Goal: Entertainment & Leisure: Consume media (video, audio)

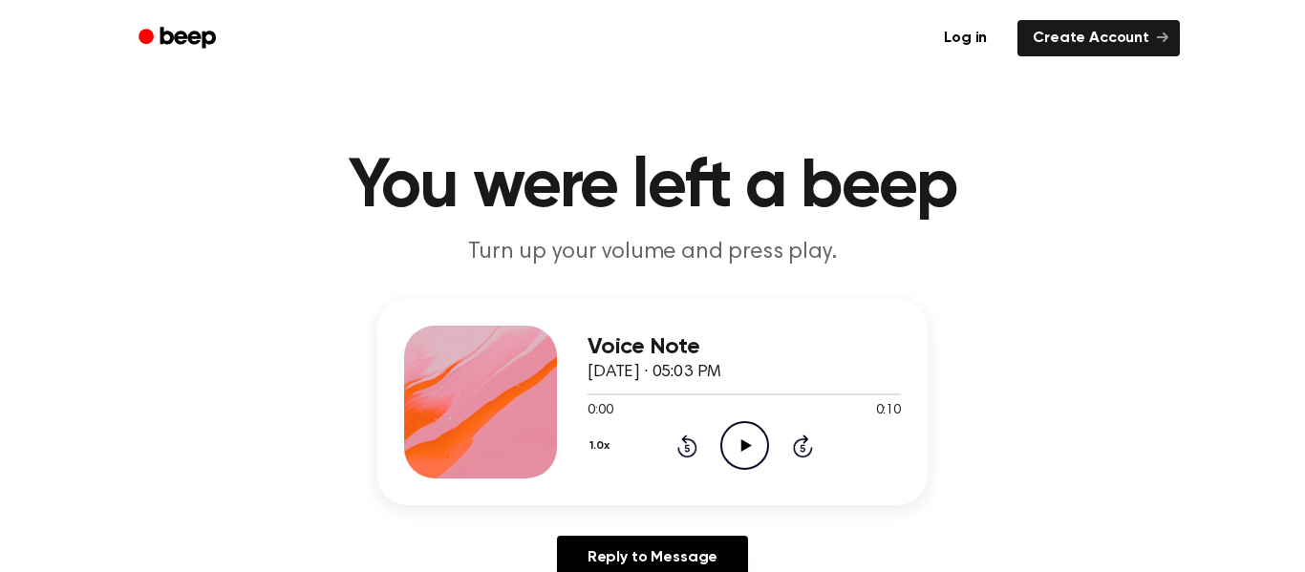
click at [752, 461] on icon "Play Audio" at bounding box center [744, 445] width 49 height 49
click at [729, 458] on icon "Play Audio" at bounding box center [744, 445] width 49 height 49
click at [753, 441] on icon "Play Audio" at bounding box center [744, 445] width 49 height 49
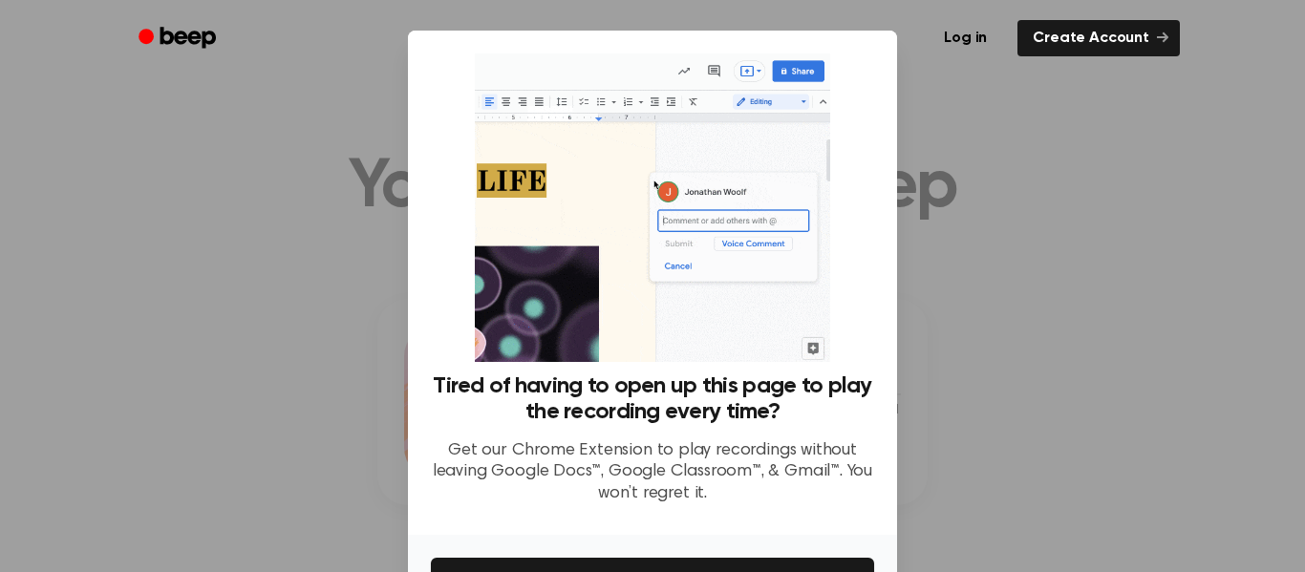
click at [1061, 321] on div at bounding box center [652, 286] width 1305 height 572
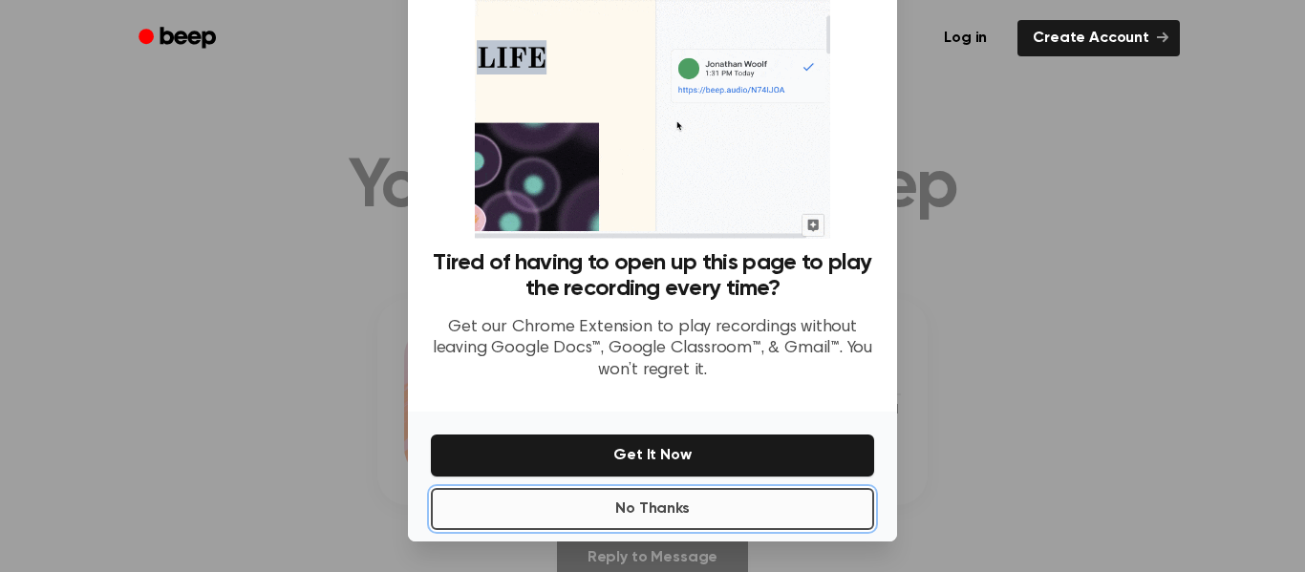
click at [729, 518] on button "No Thanks" at bounding box center [652, 509] width 443 height 42
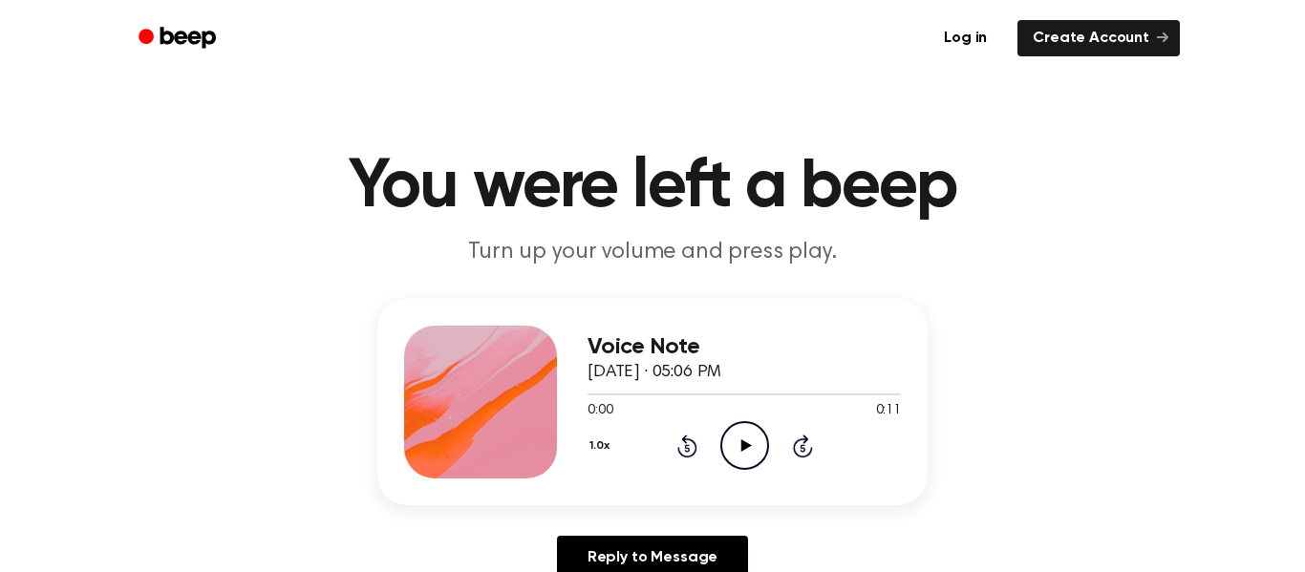
click at [745, 448] on icon at bounding box center [745, 445] width 11 height 12
click at [742, 440] on icon "Play Audio" at bounding box center [744, 445] width 49 height 49
click at [753, 439] on icon "Play Audio" at bounding box center [744, 445] width 49 height 49
click at [736, 446] on icon "Play Audio" at bounding box center [744, 445] width 49 height 49
click at [735, 435] on icon "Play Audio" at bounding box center [744, 445] width 49 height 49
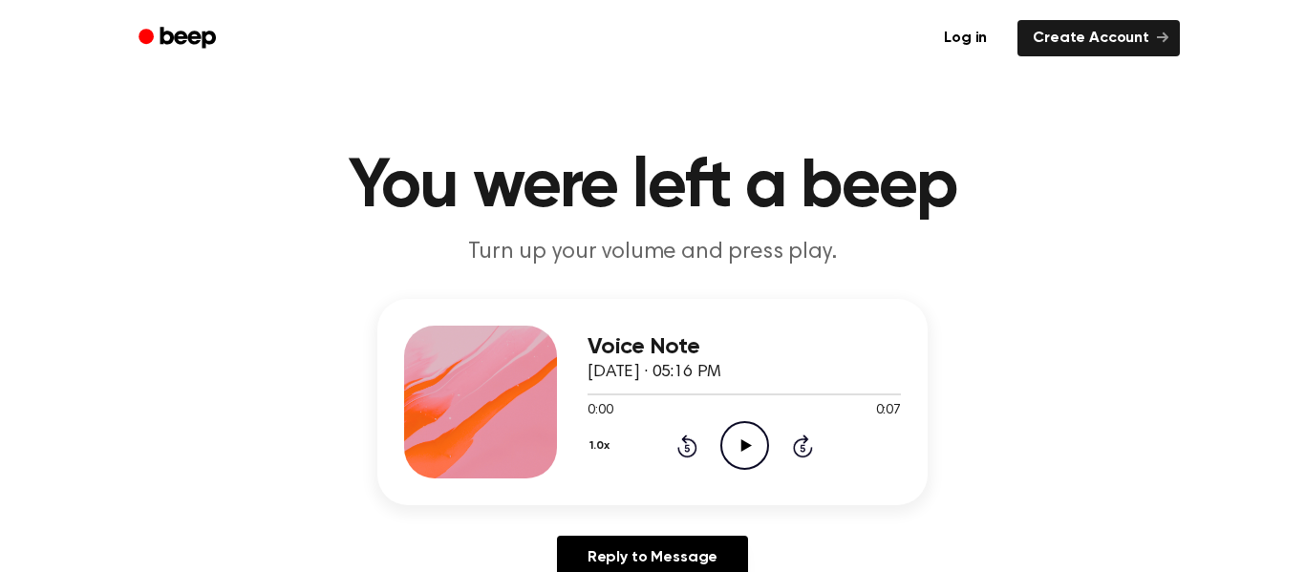
click at [744, 472] on div "Voice Note [DATE] · 05:16 PM 0:00 0:07 Your browser does not support the [objec…" at bounding box center [744, 402] width 313 height 153
click at [737, 439] on icon "Play Audio" at bounding box center [744, 445] width 49 height 49
click at [745, 429] on icon "Play Audio" at bounding box center [744, 445] width 49 height 49
click at [738, 461] on icon "Play Audio" at bounding box center [744, 445] width 49 height 49
click at [754, 444] on icon "Play Audio" at bounding box center [744, 445] width 49 height 49
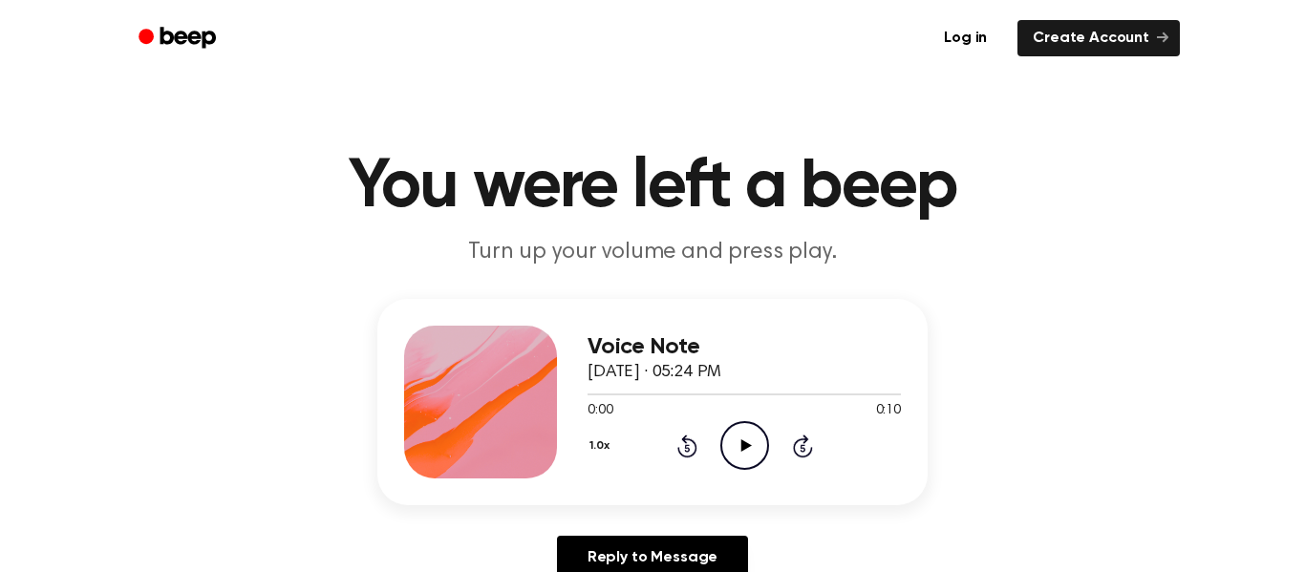
click at [743, 443] on icon at bounding box center [745, 445] width 11 height 12
click at [751, 437] on icon "Play Audio" at bounding box center [744, 445] width 49 height 49
click at [749, 445] on icon at bounding box center [745, 445] width 11 height 12
click at [735, 449] on icon "Play Audio" at bounding box center [744, 445] width 49 height 49
click at [732, 437] on icon "Play Audio" at bounding box center [744, 445] width 49 height 49
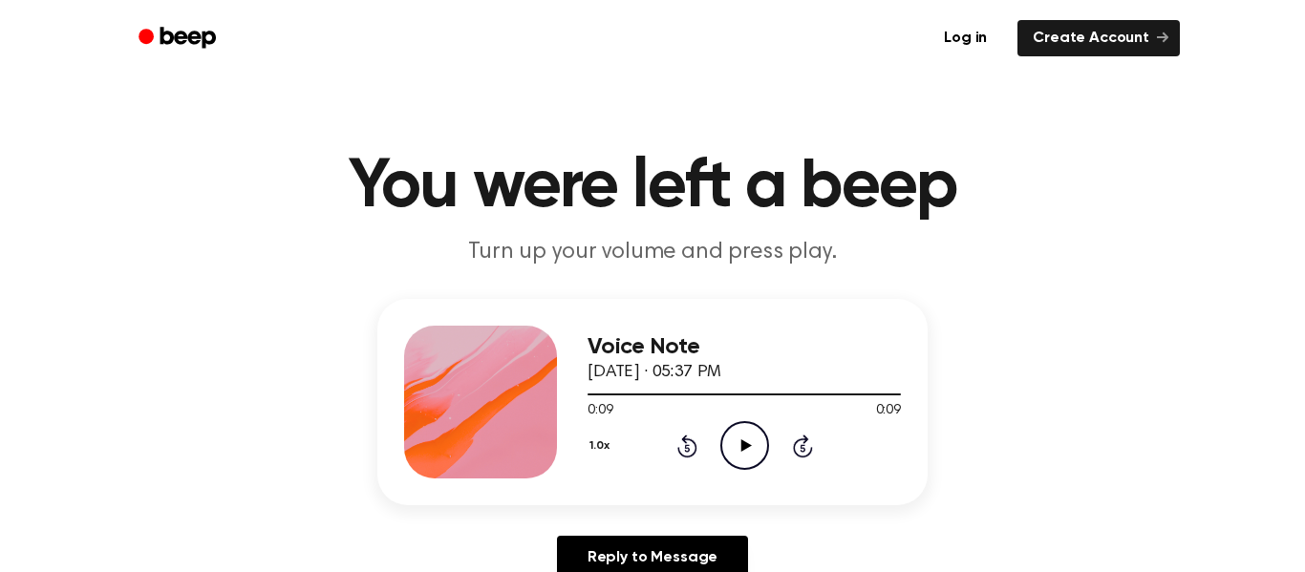
click at [740, 450] on icon at bounding box center [745, 445] width 11 height 12
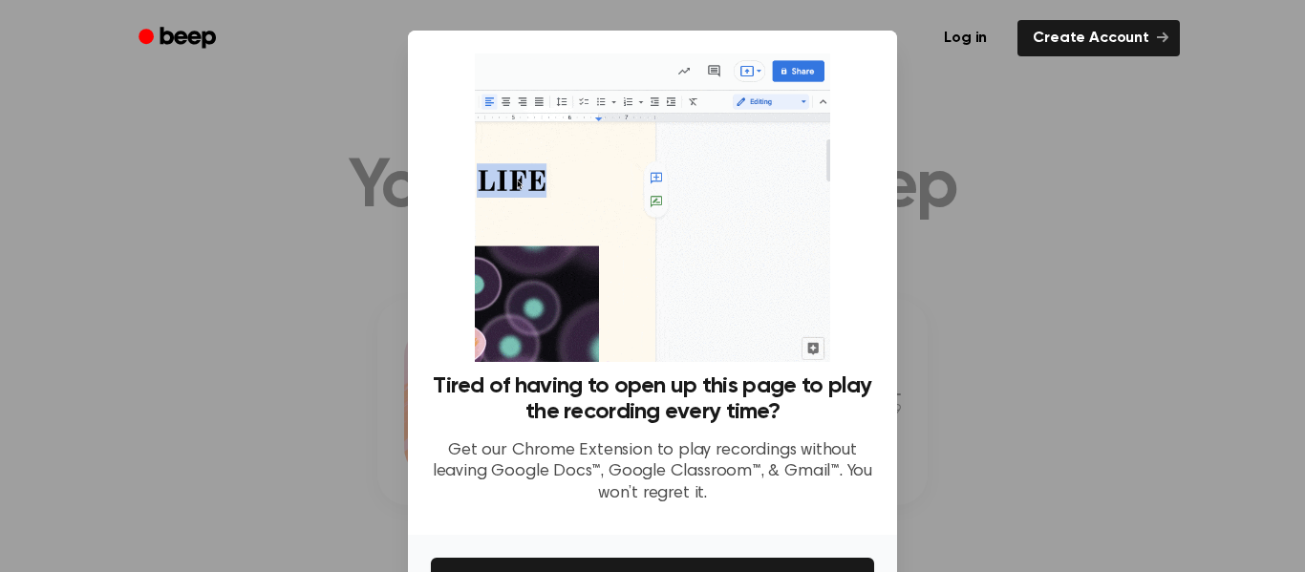
click at [1147, 239] on div at bounding box center [652, 286] width 1305 height 572
click at [929, 299] on div at bounding box center [652, 286] width 1305 height 572
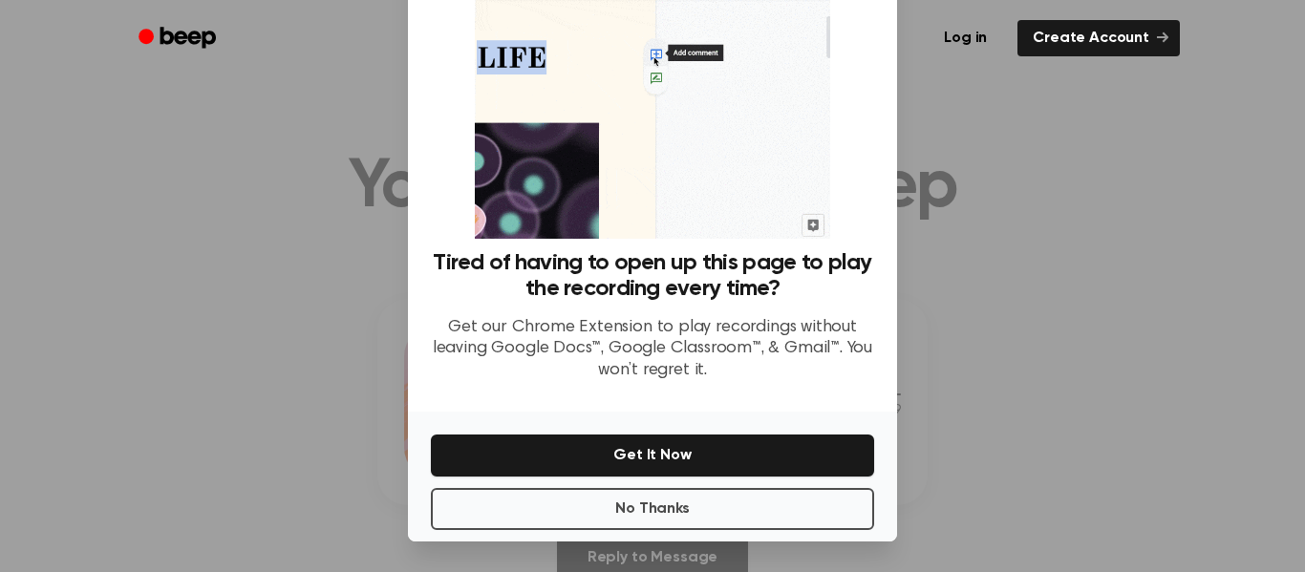
click at [600, 531] on div "No Thanks Get It Now" at bounding box center [652, 477] width 489 height 130
click at [595, 514] on button "No Thanks" at bounding box center [652, 509] width 443 height 42
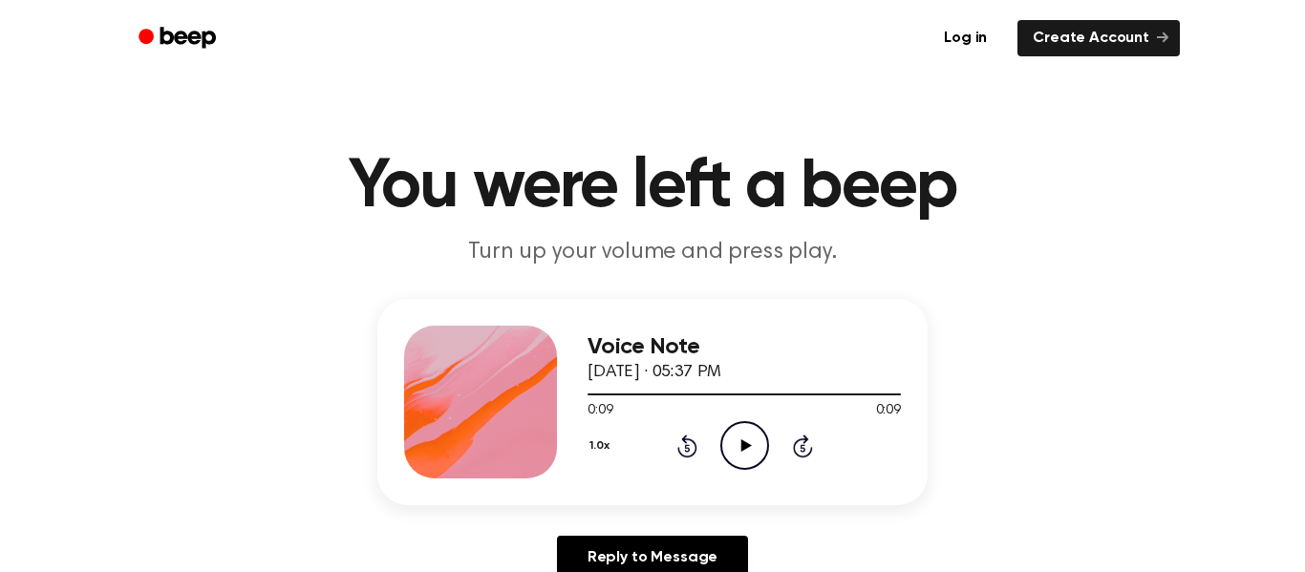
click at [737, 450] on icon "Play Audio" at bounding box center [744, 445] width 49 height 49
click at [738, 447] on icon "Pause Audio" at bounding box center [744, 445] width 49 height 49
click at [748, 438] on icon "Play Audio" at bounding box center [744, 445] width 49 height 49
click at [732, 439] on icon "Play Audio" at bounding box center [744, 445] width 49 height 49
click at [756, 460] on icon "Play Audio" at bounding box center [744, 445] width 49 height 49
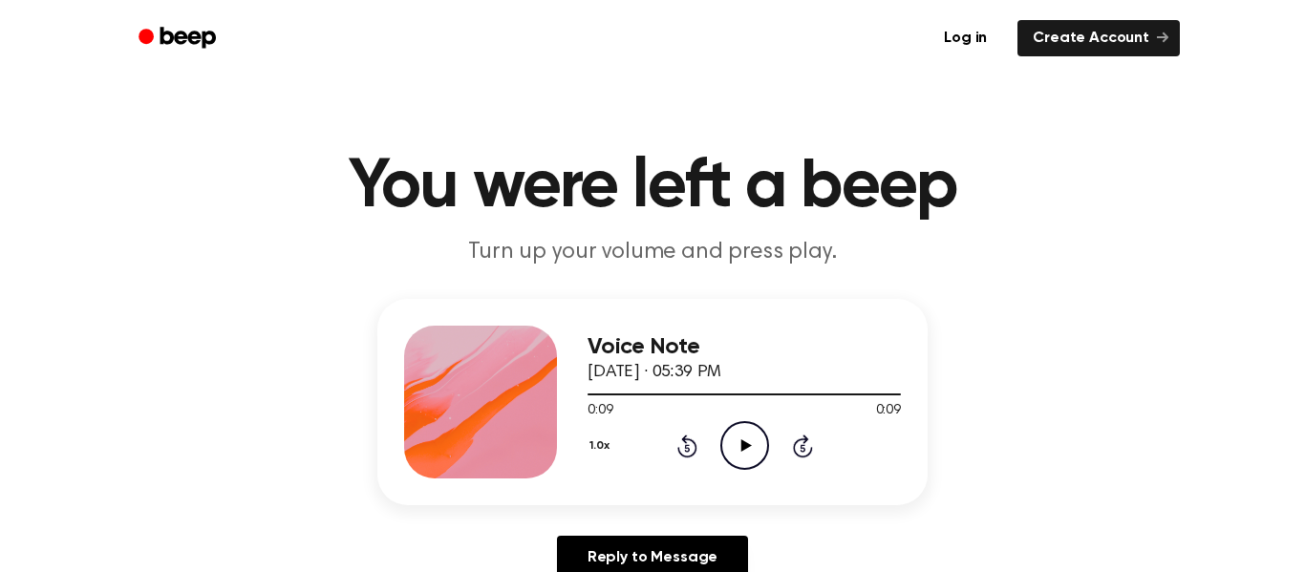
click at [744, 453] on icon "Play Audio" at bounding box center [744, 445] width 49 height 49
click at [739, 450] on icon "Play Audio" at bounding box center [744, 445] width 49 height 49
click at [745, 442] on icon "Play Audio" at bounding box center [744, 445] width 49 height 49
